Goal: Information Seeking & Learning: Compare options

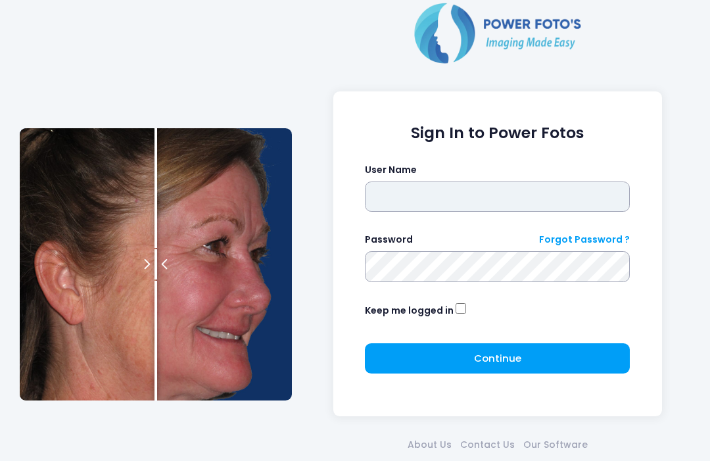
click at [486, 199] on input "text" at bounding box center [497, 196] width 265 height 30
type input "**********"
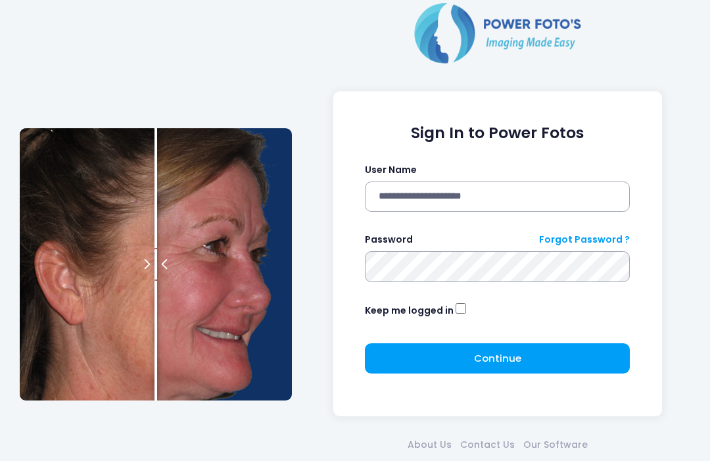
click button "submit" at bounding box center [0, 0] width 0 height 0
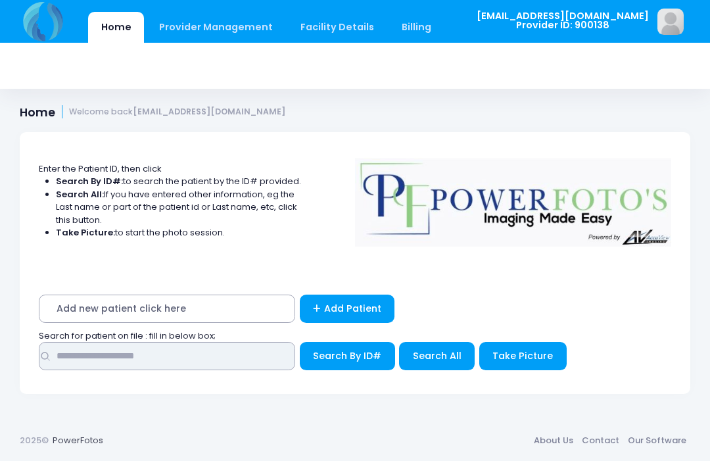
click at [195, 358] on input "text" at bounding box center [167, 356] width 256 height 28
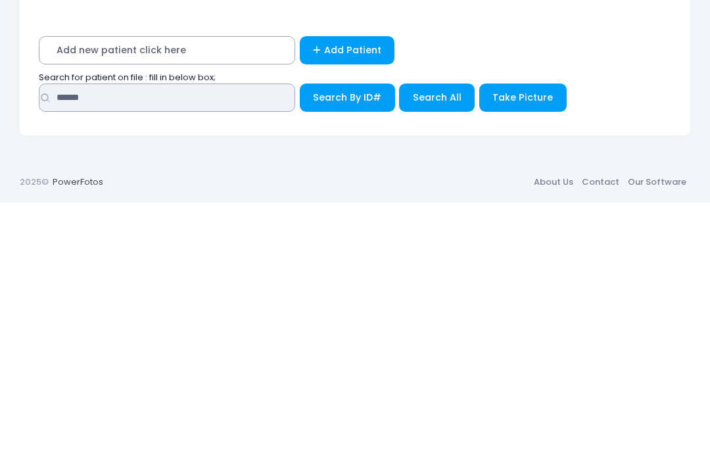
type input "******"
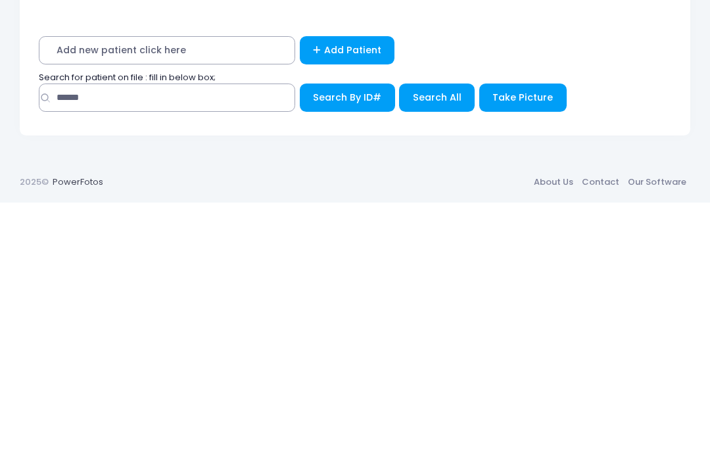
click at [446, 349] on span "Search All" at bounding box center [437, 355] width 49 height 13
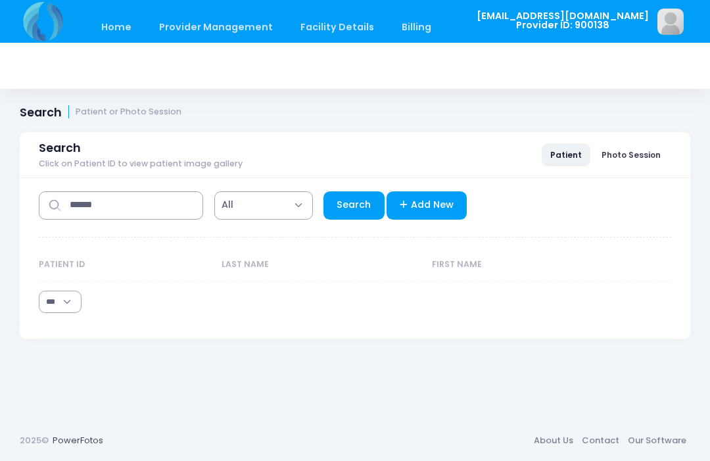
select select "***"
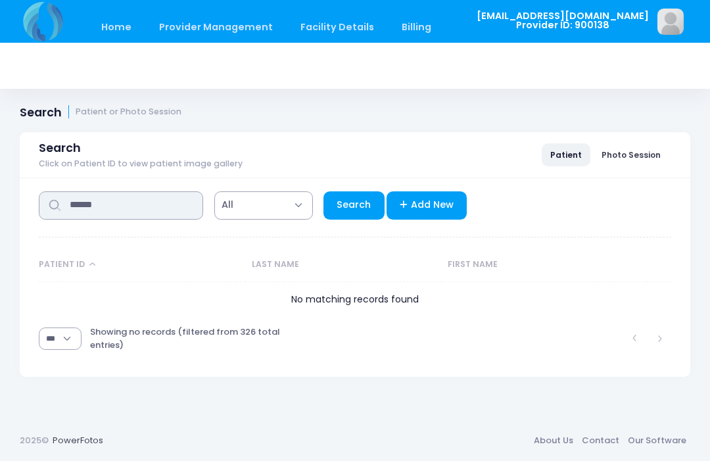
click at [156, 203] on input "******" at bounding box center [121, 205] width 164 height 28
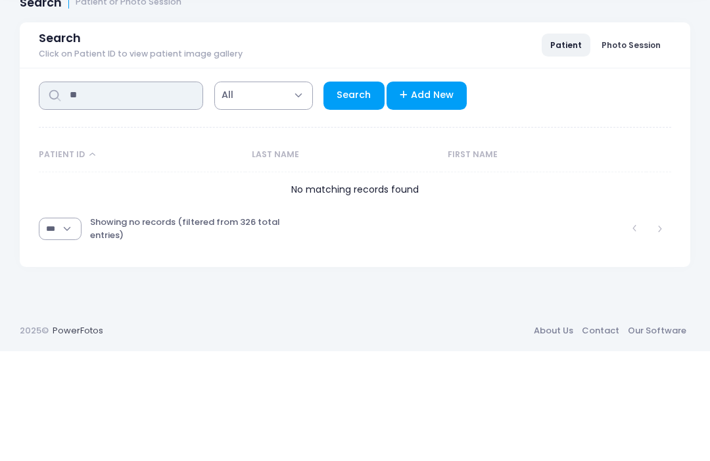
type input "*"
type input "****"
click at [354, 191] on link "Search" at bounding box center [353, 205] width 61 height 28
select select "***"
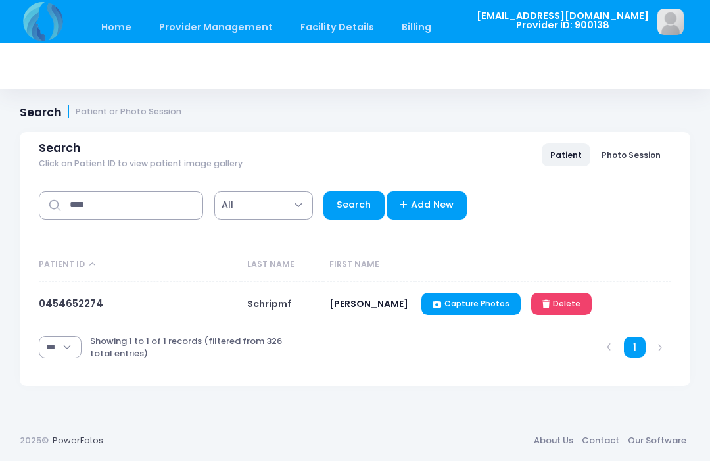
click at [64, 303] on link "0454652274" at bounding box center [71, 304] width 64 height 14
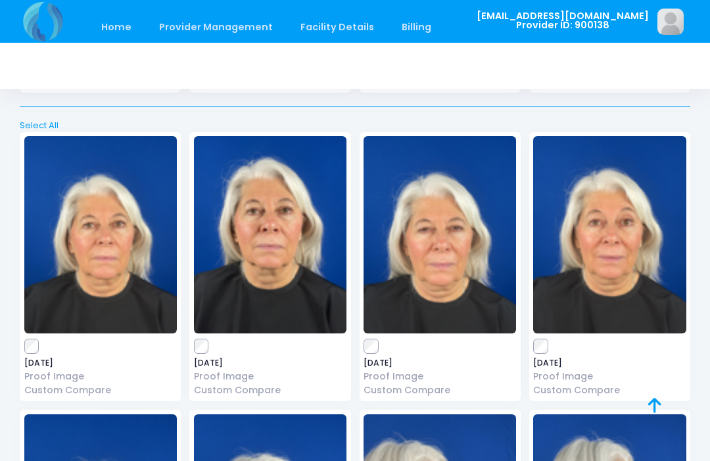
scroll to position [1862, 0]
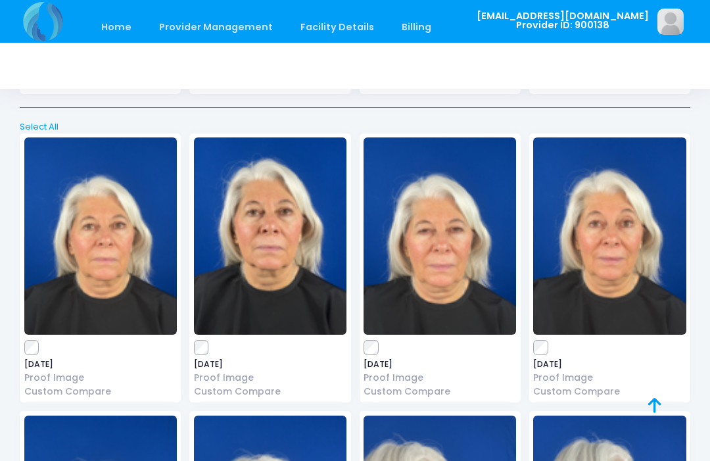
click at [195, 344] on div "2025-10-13 Proof Image Custom Compare" at bounding box center [269, 268] width 161 height 270
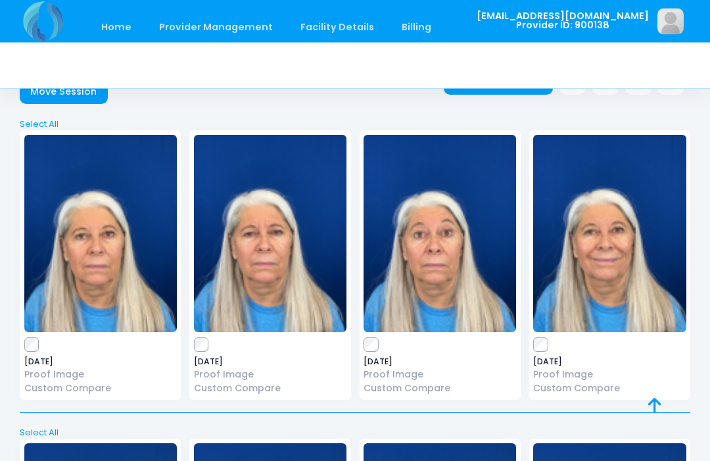
scroll to position [0, 0]
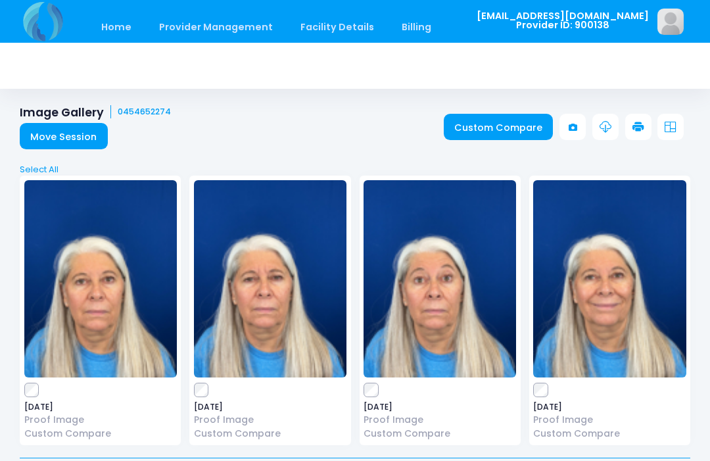
click at [497, 129] on link "Custom Compare" at bounding box center [499, 127] width 110 height 26
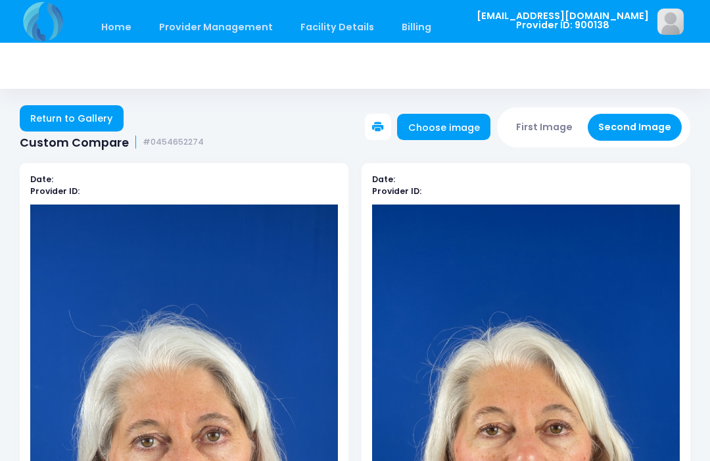
click at [555, 126] on button "First Image" at bounding box center [545, 127] width 78 height 27
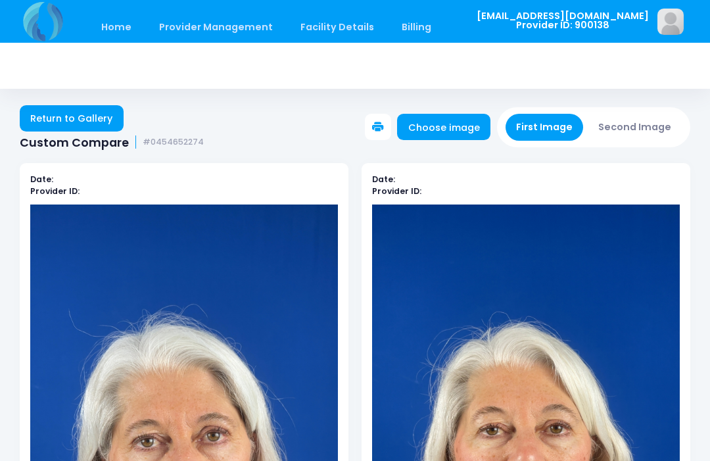
click at [454, 128] on link "Choose image" at bounding box center [443, 127] width 93 height 26
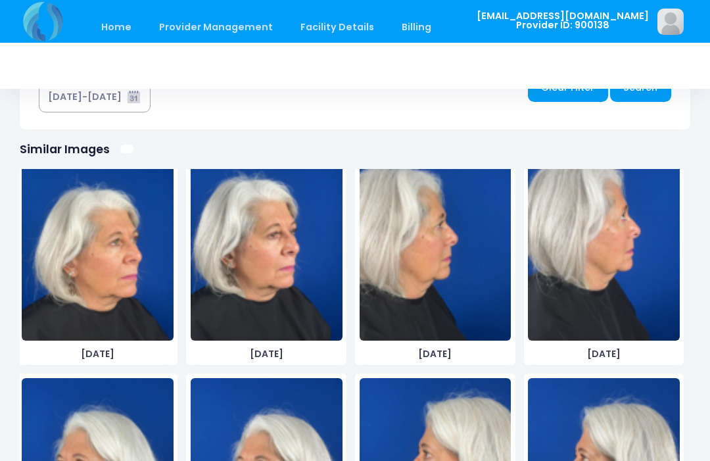
scroll to position [984, 0]
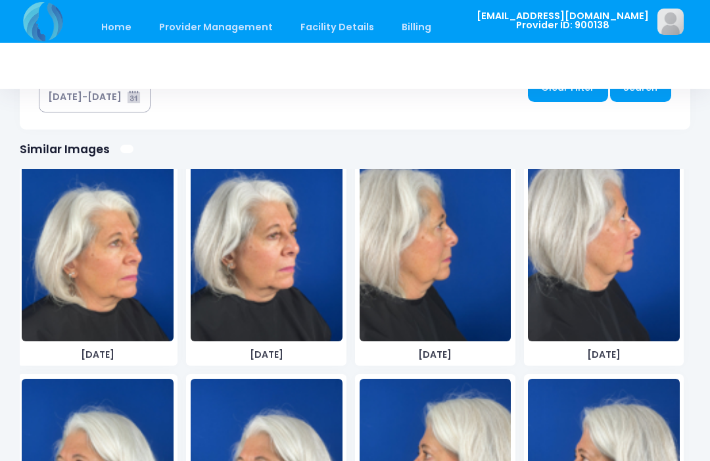
click at [293, 268] on img at bounding box center [267, 242] width 152 height 197
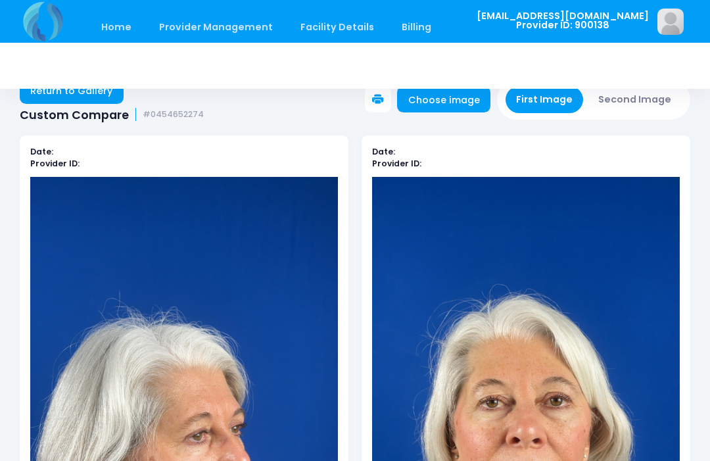
scroll to position [0, 0]
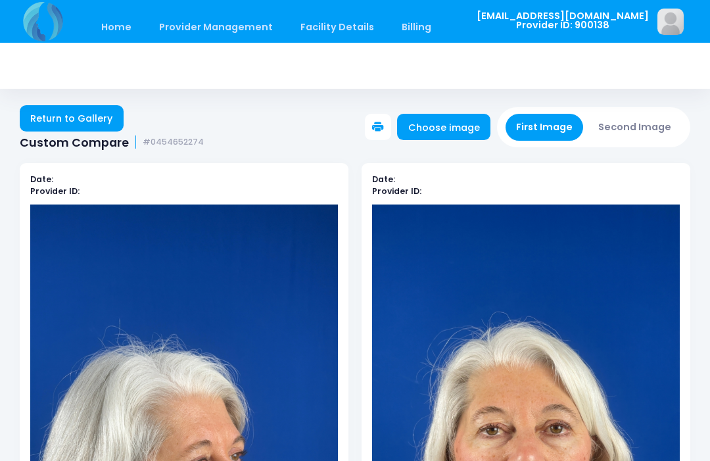
click at [650, 124] on button "Second Image" at bounding box center [635, 127] width 95 height 27
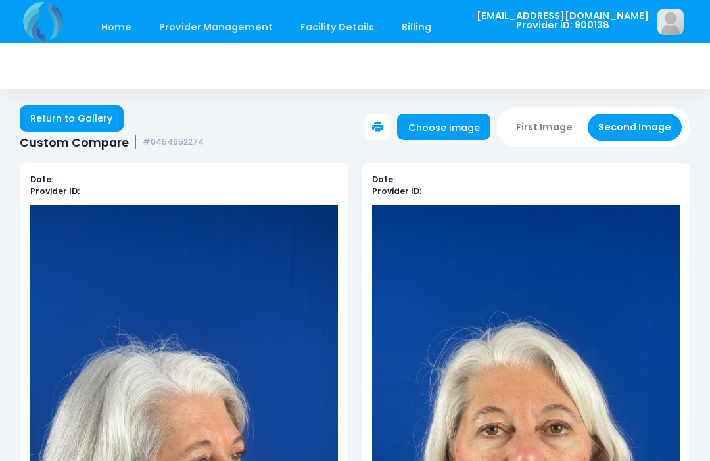
click at [467, 131] on link "Choose image" at bounding box center [443, 127] width 93 height 26
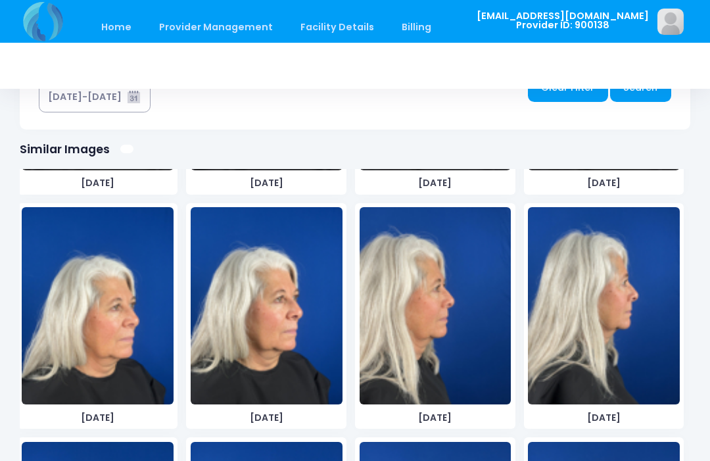
scroll to position [1627, 0]
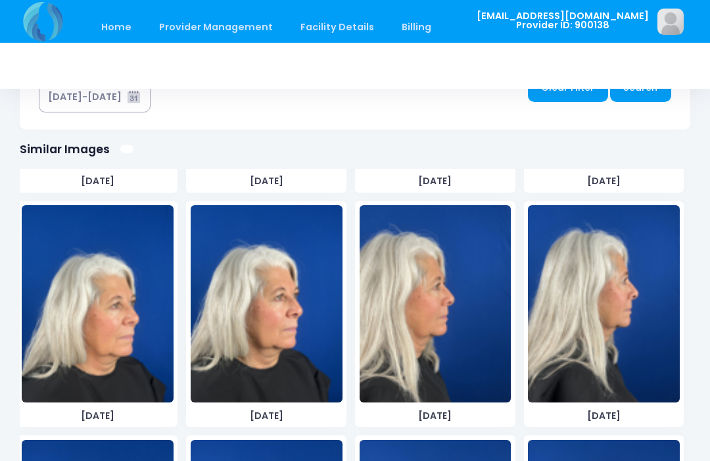
click at [284, 318] on img at bounding box center [267, 303] width 152 height 197
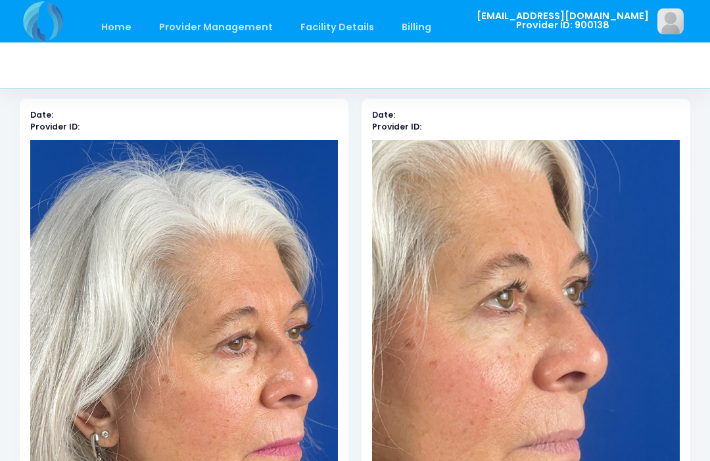
scroll to position [14, 0]
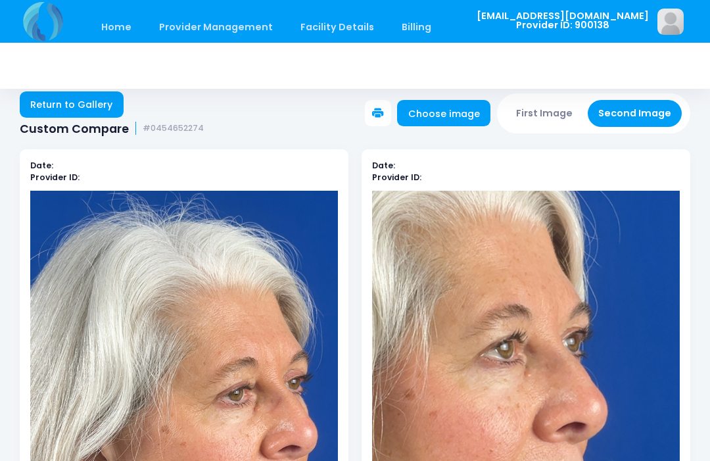
click at [575, 93] on div "First Image Second Image" at bounding box center [594, 112] width 194 height 39
click at [546, 107] on button "First Image" at bounding box center [545, 113] width 78 height 27
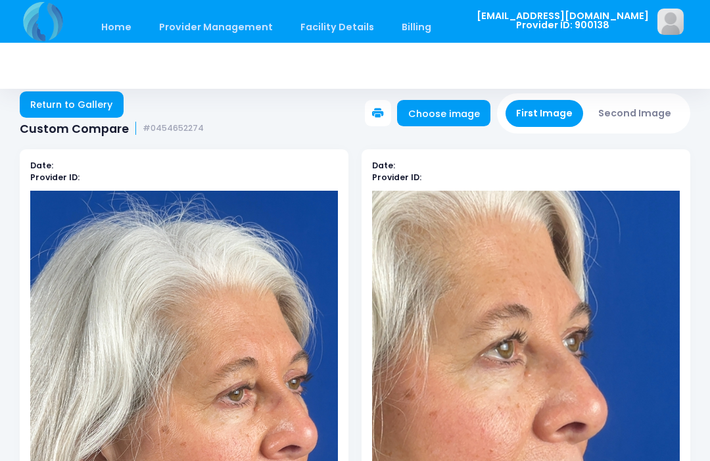
click at [449, 107] on link "Choose image" at bounding box center [443, 113] width 93 height 26
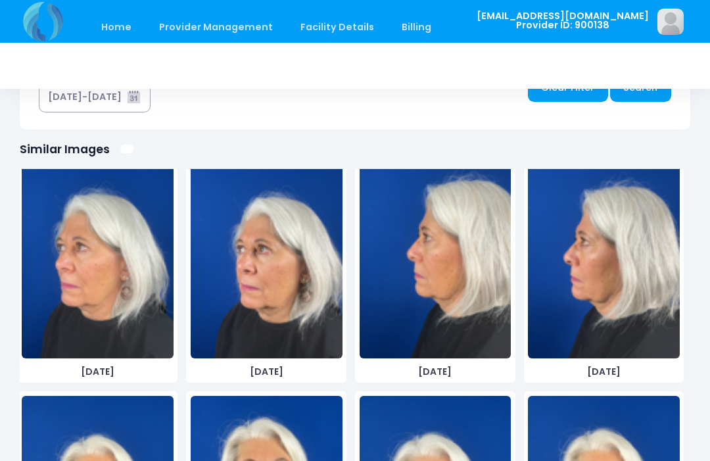
scroll to position [1192, 0]
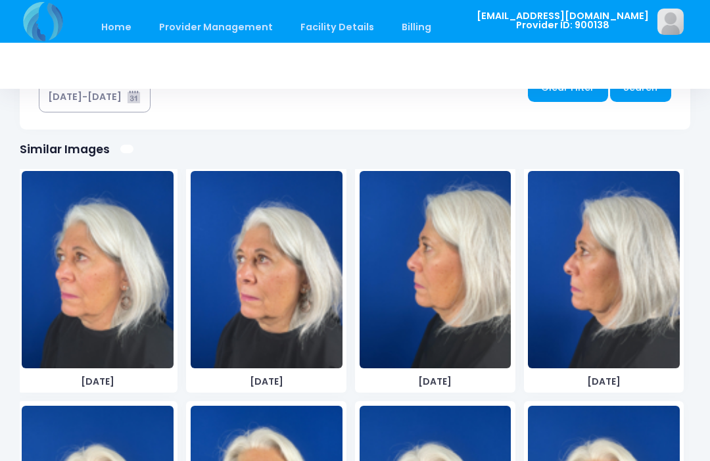
click at [272, 310] on img at bounding box center [267, 269] width 152 height 197
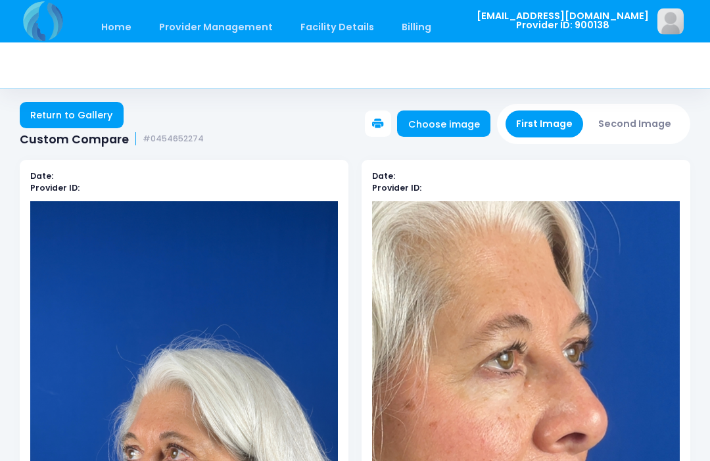
scroll to position [1, 0]
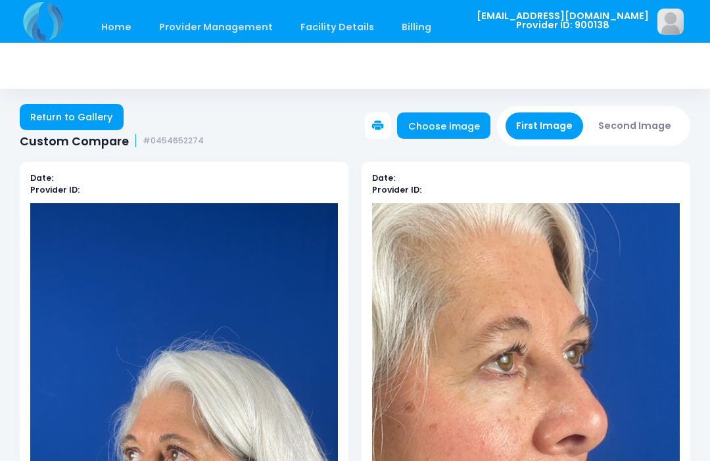
click at [651, 135] on button "Second Image" at bounding box center [635, 125] width 95 height 27
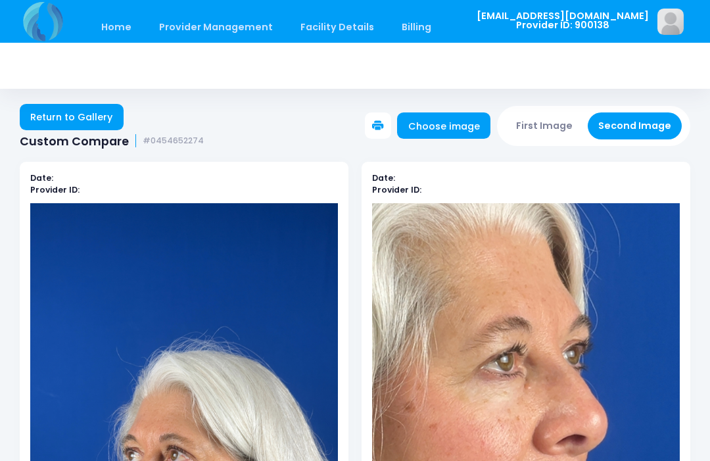
click at [462, 130] on link "Choose image" at bounding box center [443, 125] width 93 height 26
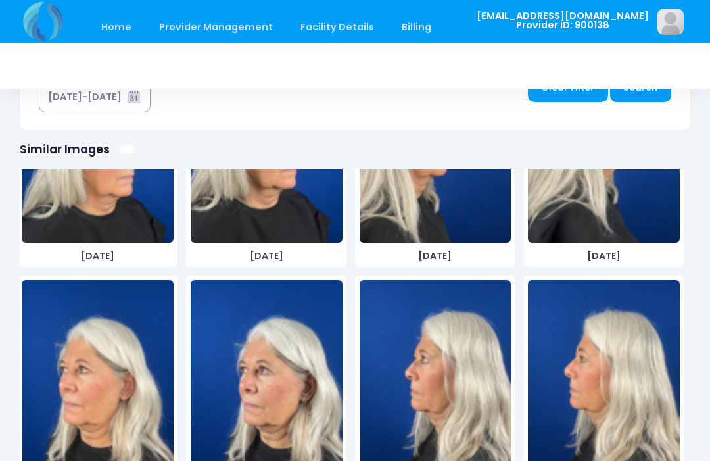
scroll to position [1785, 0]
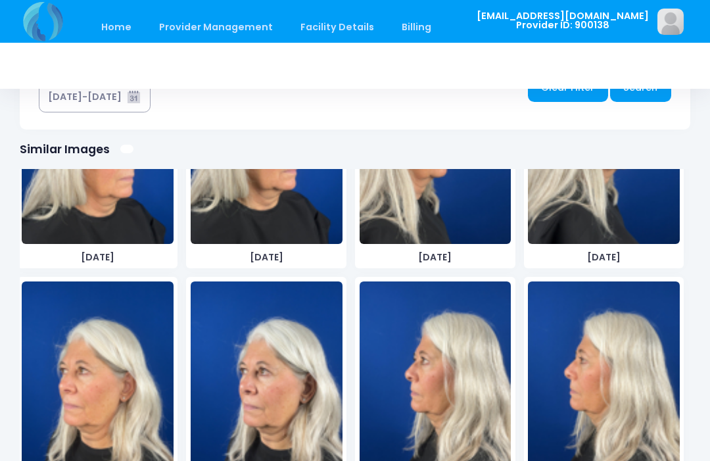
click at [290, 400] on img at bounding box center [267, 379] width 152 height 197
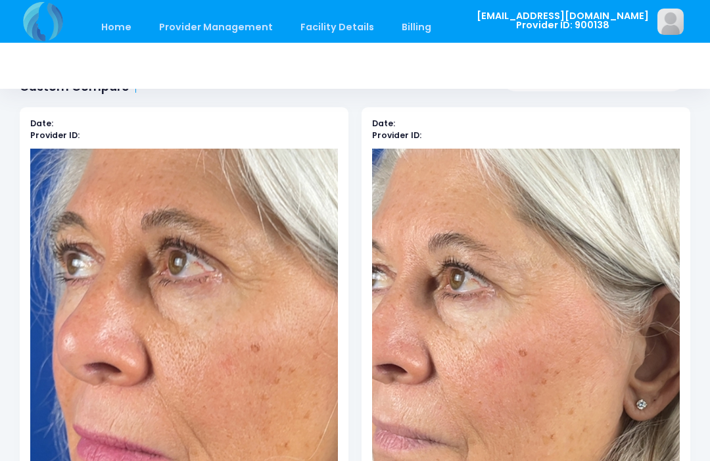
scroll to position [0, 0]
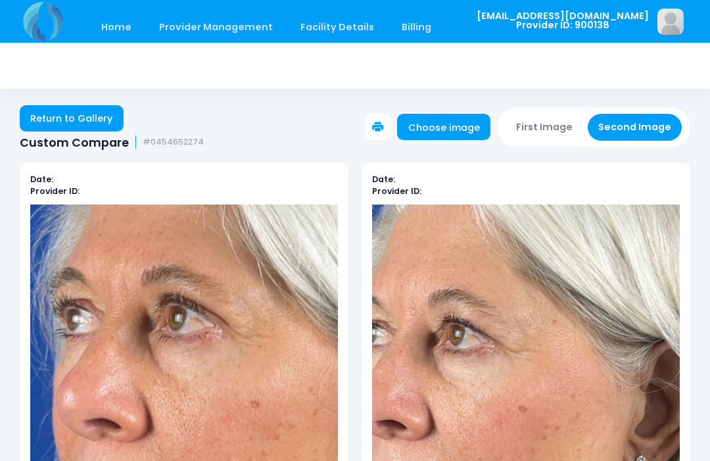
click at [555, 126] on button "First Image" at bounding box center [545, 127] width 78 height 27
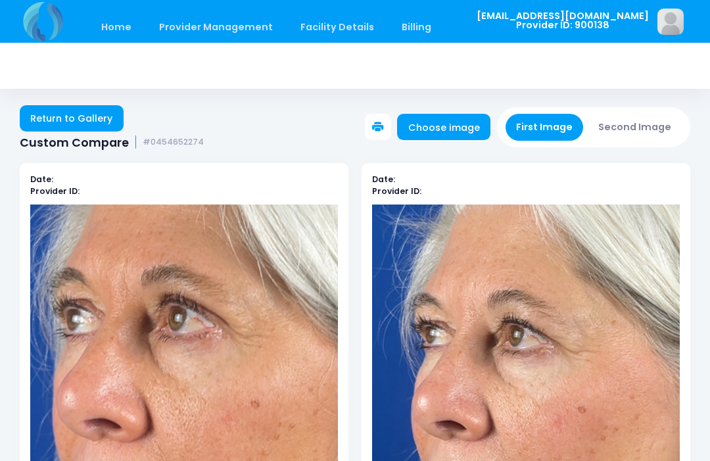
click at [467, 132] on link "Choose image" at bounding box center [443, 127] width 93 height 26
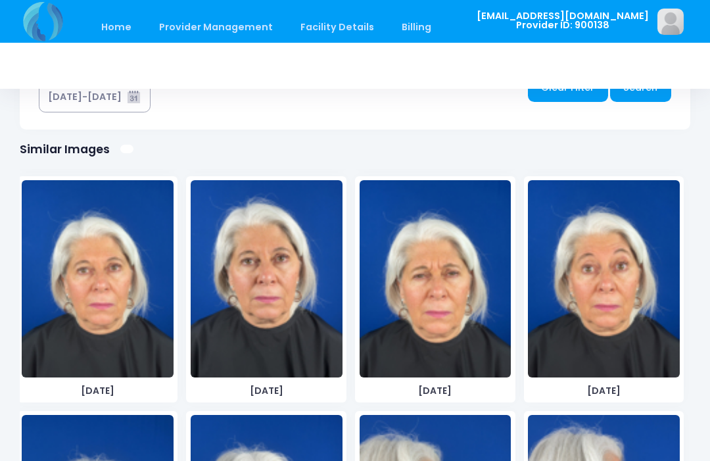
scroll to position [714, 0]
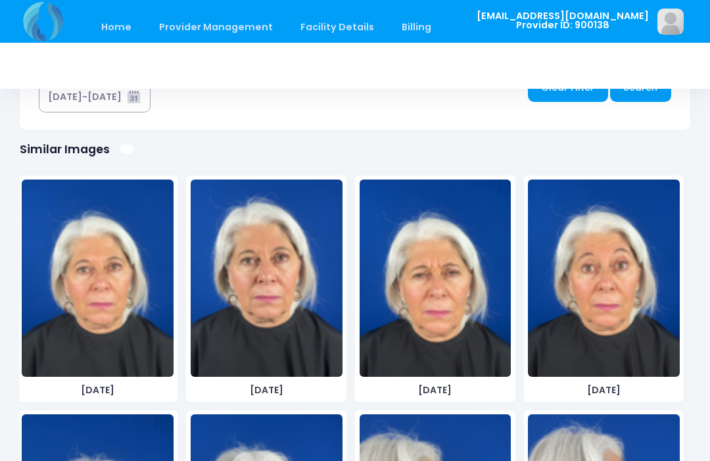
click at [273, 295] on img at bounding box center [267, 277] width 152 height 197
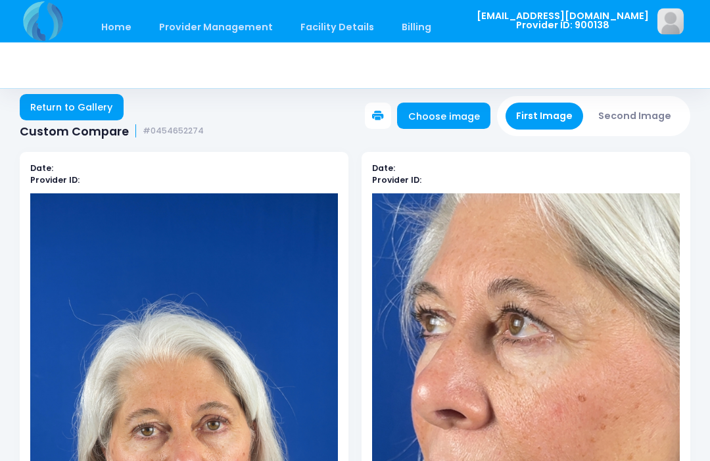
scroll to position [0, 0]
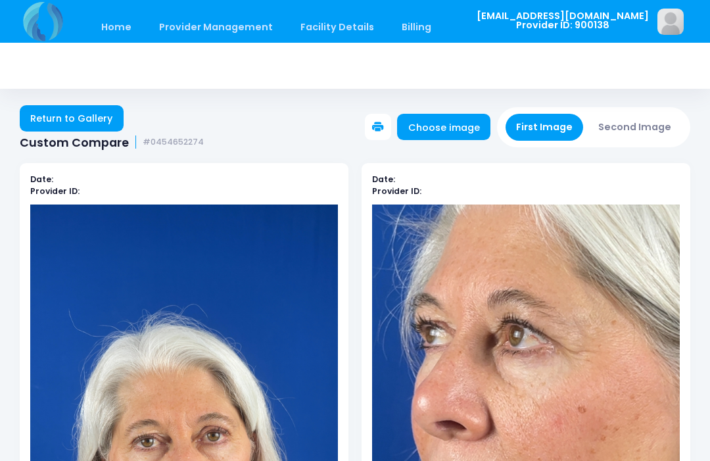
click at [642, 126] on button "Second Image" at bounding box center [635, 127] width 95 height 27
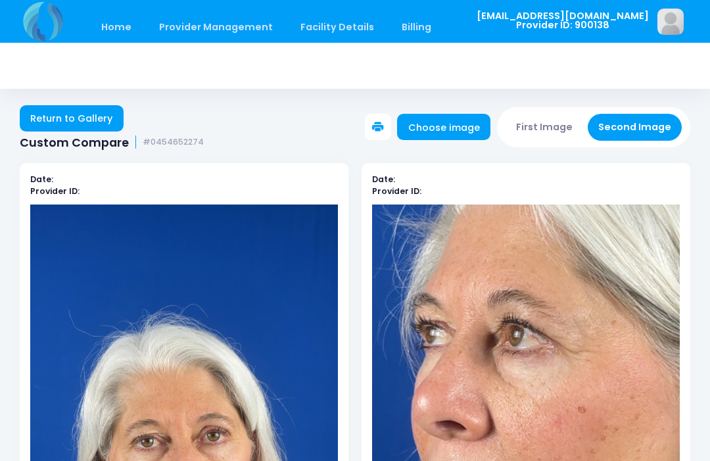
click at [444, 125] on link "Choose image" at bounding box center [443, 127] width 93 height 26
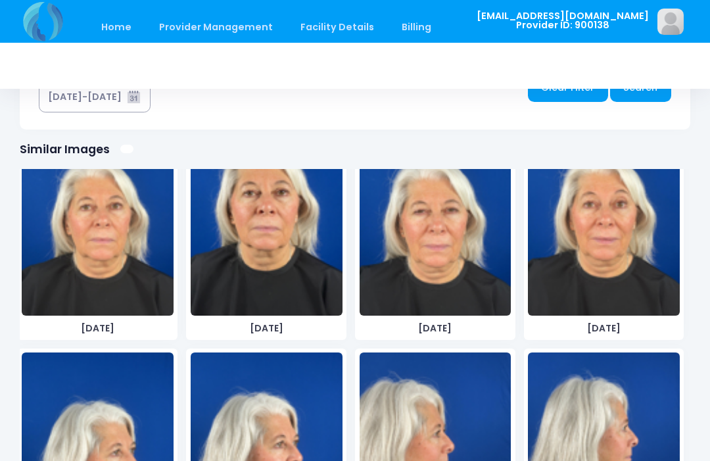
scroll to position [1463, 0]
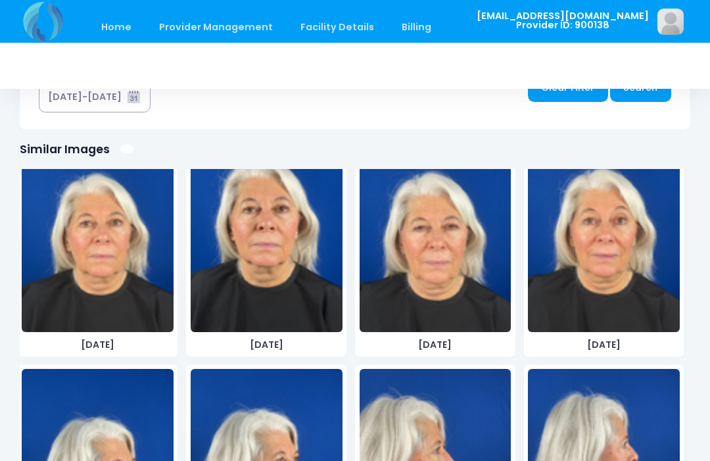
click at [273, 252] on img at bounding box center [267, 233] width 152 height 197
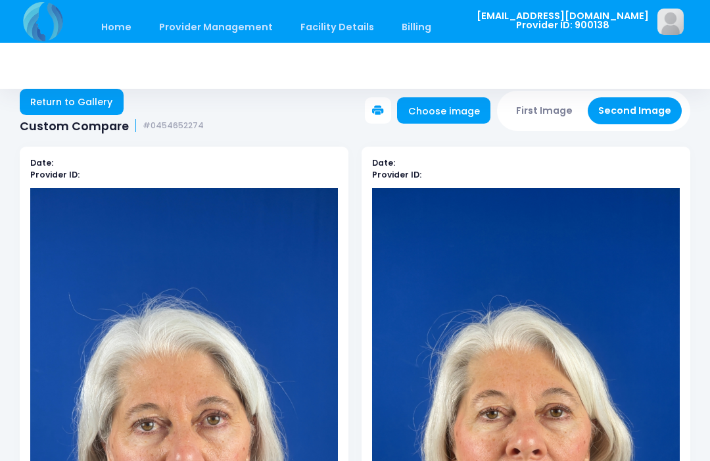
scroll to position [14, 0]
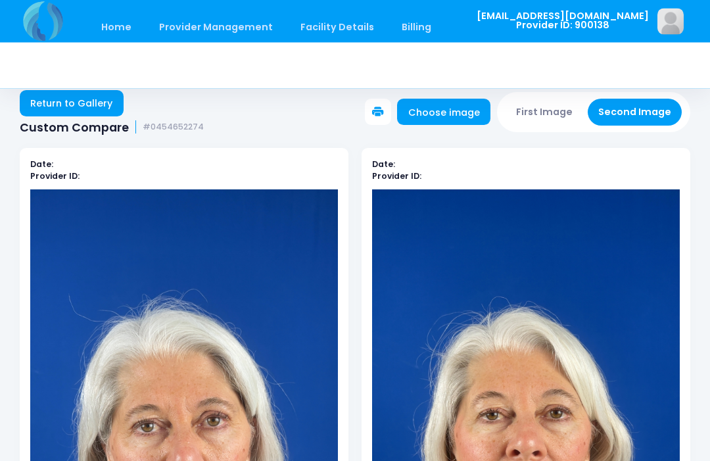
click at [553, 107] on button "First Image" at bounding box center [545, 112] width 78 height 27
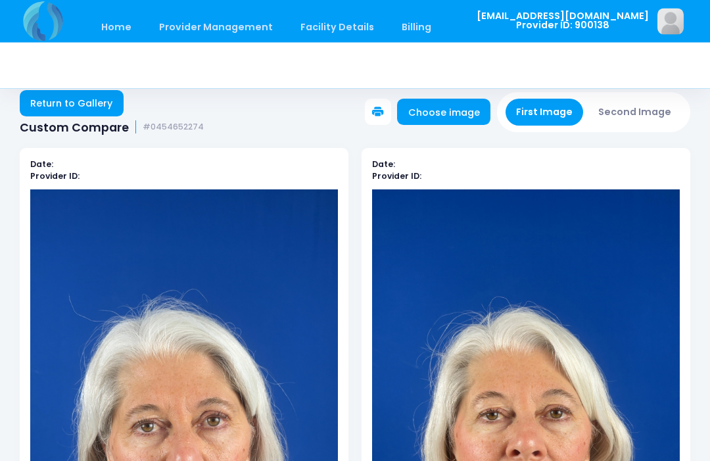
click at [472, 116] on link "Choose image" at bounding box center [443, 112] width 93 height 26
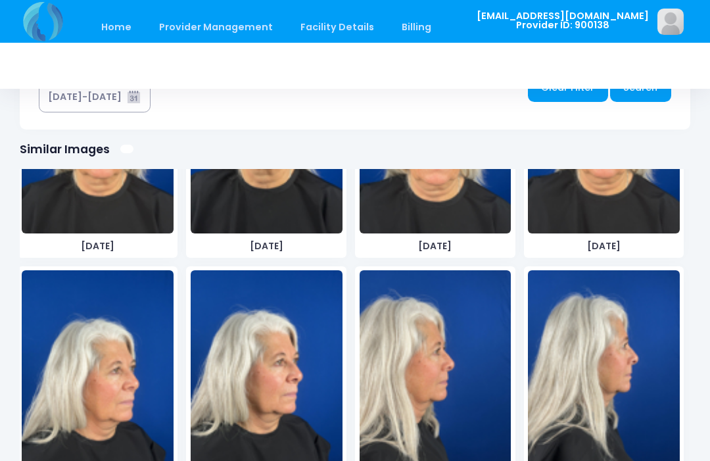
scroll to position [1564, 0]
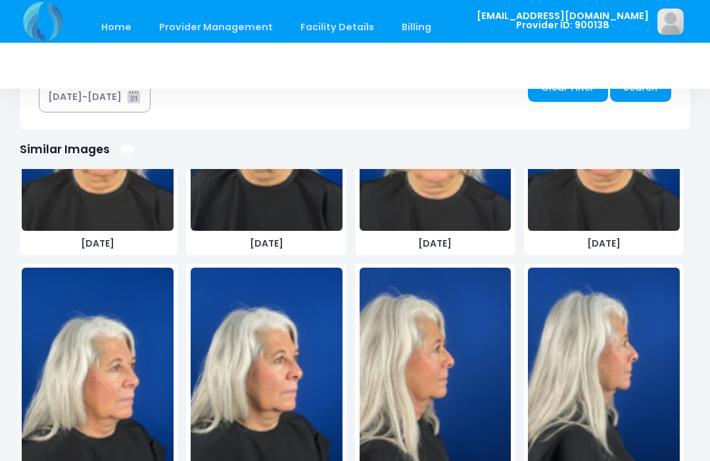
click at [470, 378] on img at bounding box center [436, 366] width 152 height 197
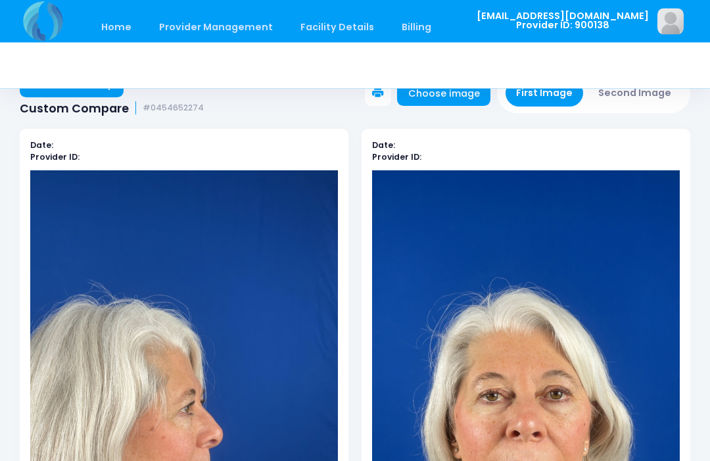
scroll to position [24, 0]
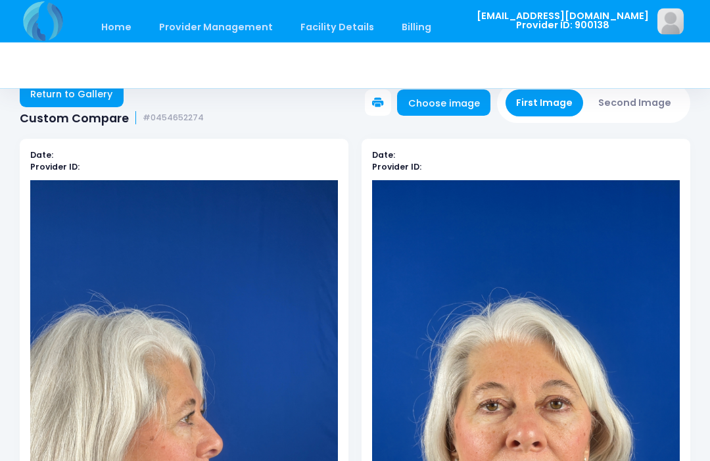
click at [642, 115] on button "Second Image" at bounding box center [635, 103] width 95 height 27
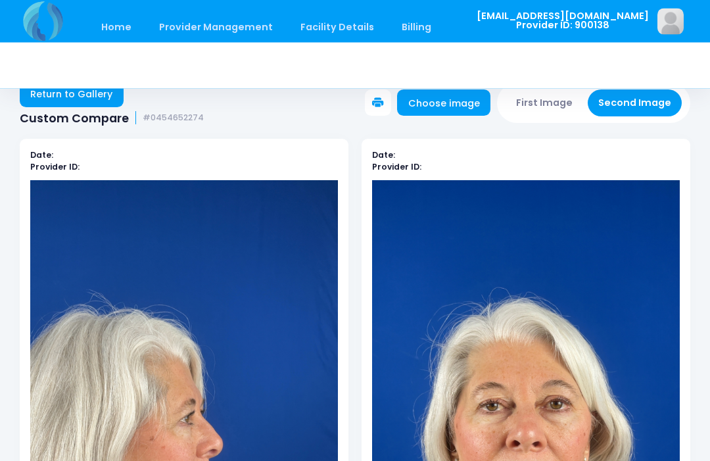
click at [478, 100] on link "Choose image" at bounding box center [443, 103] width 93 height 26
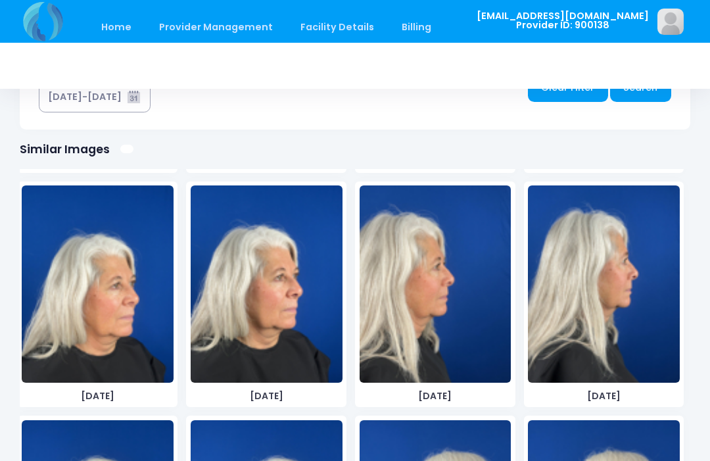
scroll to position [1648, 0]
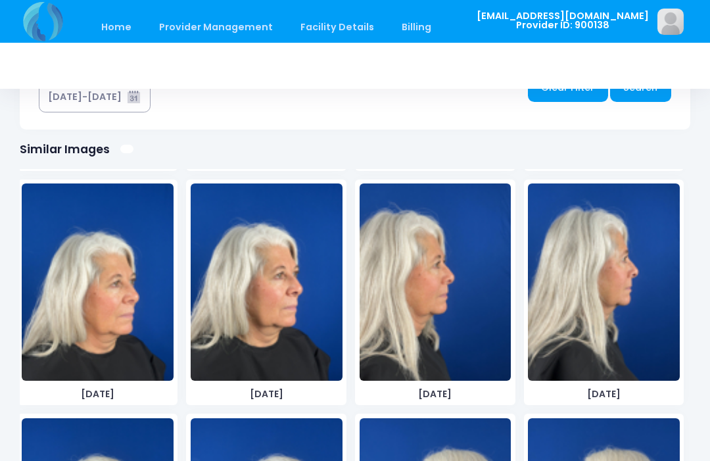
click at [466, 297] on img at bounding box center [436, 281] width 152 height 197
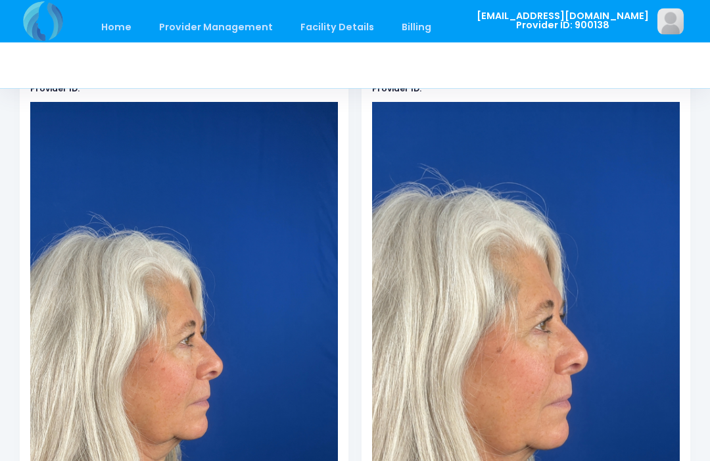
scroll to position [0, 0]
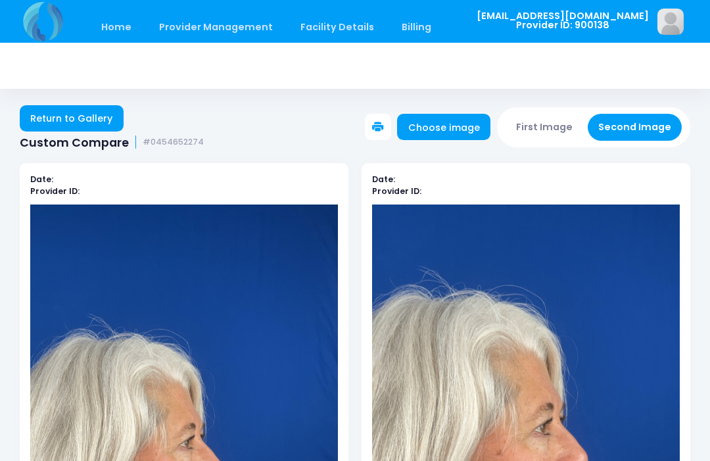
click at [549, 130] on button "First Image" at bounding box center [545, 127] width 78 height 27
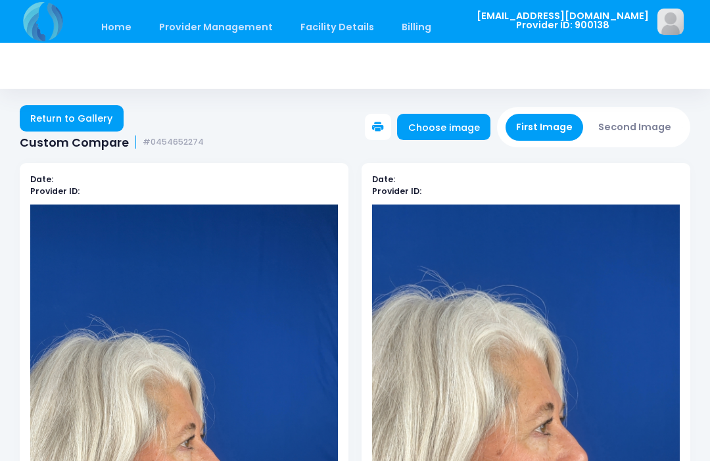
click at [454, 125] on link "Choose image" at bounding box center [443, 127] width 93 height 26
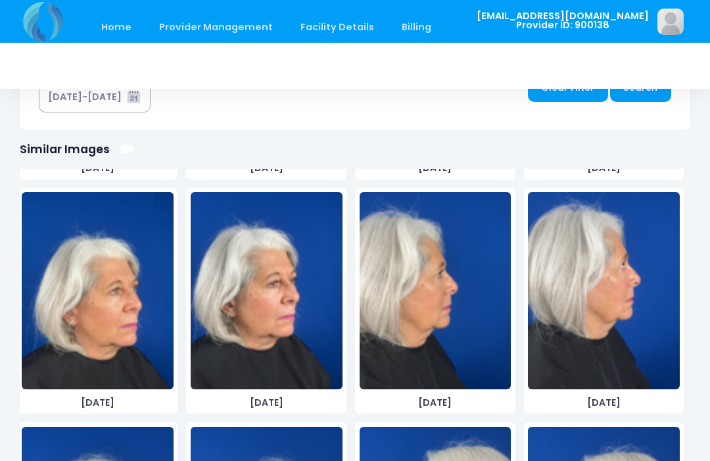
scroll to position [936, 0]
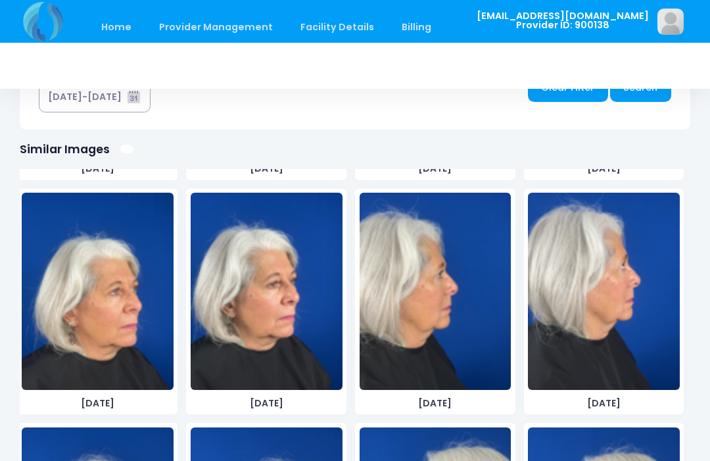
click at [615, 312] on img at bounding box center [604, 291] width 152 height 197
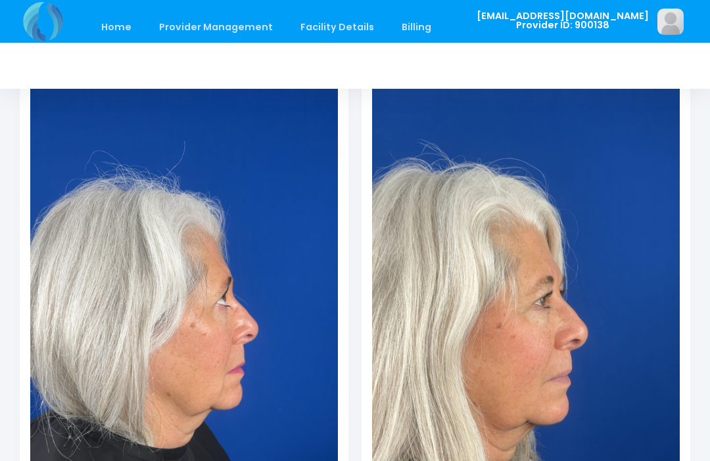
scroll to position [130, 0]
